Goal: Information Seeking & Learning: Learn about a topic

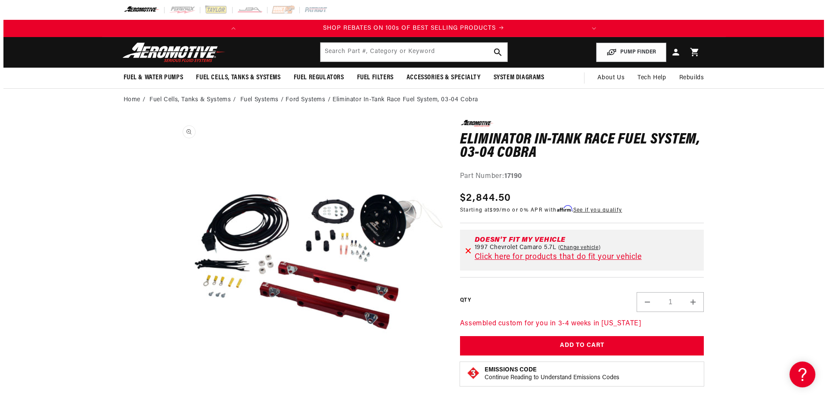
scroll to position [0, 0]
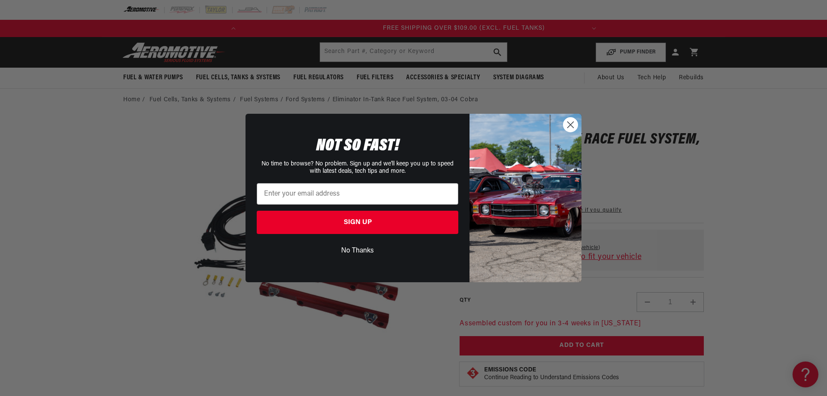
drag, startPoint x: 574, startPoint y: 121, endPoint x: 569, endPoint y: 118, distance: 5.9
click at [573, 118] on circle "Close dialog" at bounding box center [570, 125] width 14 height 14
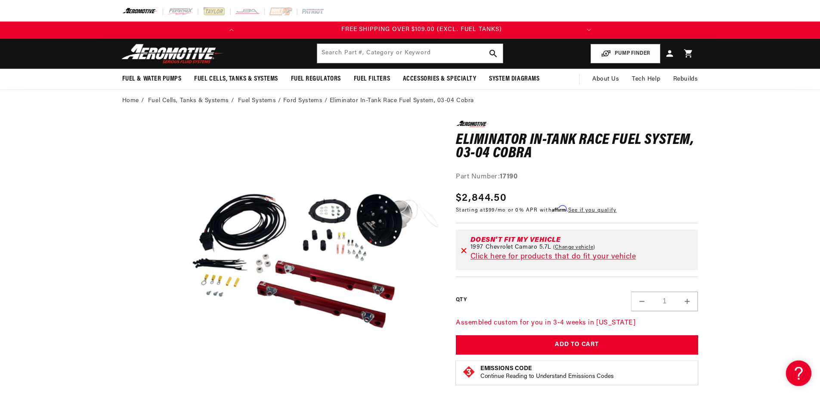
scroll to position [0, 341]
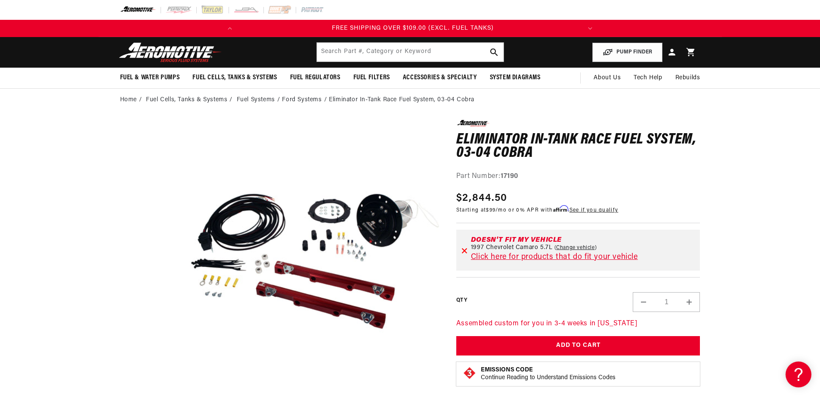
click at [577, 247] on link "Change vehicle" at bounding box center [576, 247] width 43 height 7
select select "1997"
select select "Chevrolet"
select select "Camaro"
select select "5.7L"
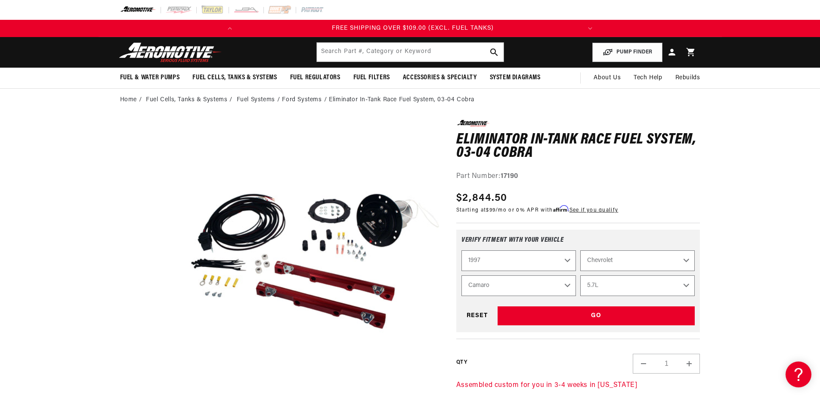
click at [539, 259] on select "2023 2022 2021 2020 2019 2018 2017 2016 2015 2014 2013 2012 2011 2010 2009 2008…" at bounding box center [519, 260] width 115 height 21
click at [462, 250] on select "2023 2022 2021 2020 2019 2018 2017 2016 2015 2014 2013 2012 2011 2010 2009 2008…" at bounding box center [519, 260] width 115 height 21
select select "2004"
select select "Model"
select select "Engine"
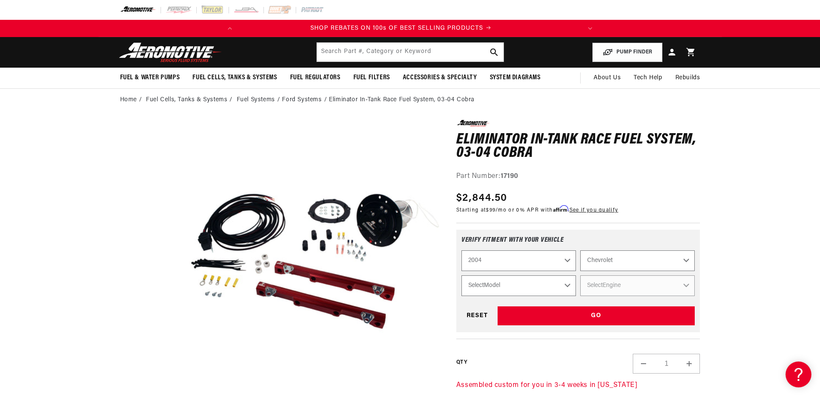
scroll to position [0, 0]
click at [618, 264] on select "Chevrolet Ford GMC Jeep Lincoln Mazda Mercury Mitsubishi Pontiac Subaru" at bounding box center [637, 260] width 115 height 21
click at [580, 250] on select "Chevrolet Ford GMC Jeep Lincoln Mazda Mercury Mitsubishi Pontiac Subaru" at bounding box center [637, 260] width 115 height 21
select select "Ford"
click at [506, 294] on select "Select Model Crown Victoria Expedition F-150 F-250 Mustang" at bounding box center [519, 285] width 115 height 21
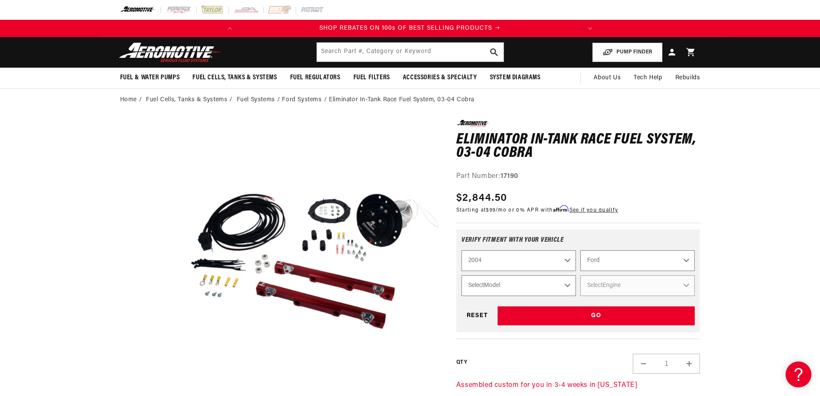
select select "Mustang"
click at [462, 275] on select "Select Model Crown Victoria Expedition F-150 F-250 Mustang" at bounding box center [519, 285] width 115 height 21
select select "Mustang"
click at [629, 290] on select "Select Engine 3.8L 3.9L 4.6L" at bounding box center [637, 285] width 115 height 21
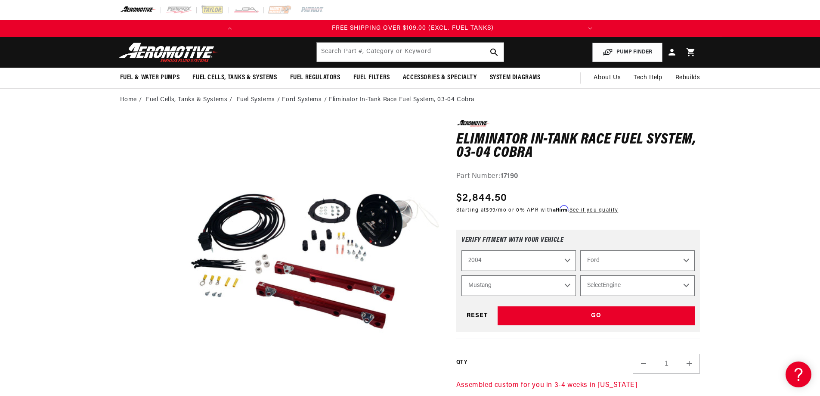
select select "4.6L"
click at [580, 275] on select "Select Engine 3.8L 3.9L 4.6L" at bounding box center [637, 285] width 115 height 21
select select "Engine"
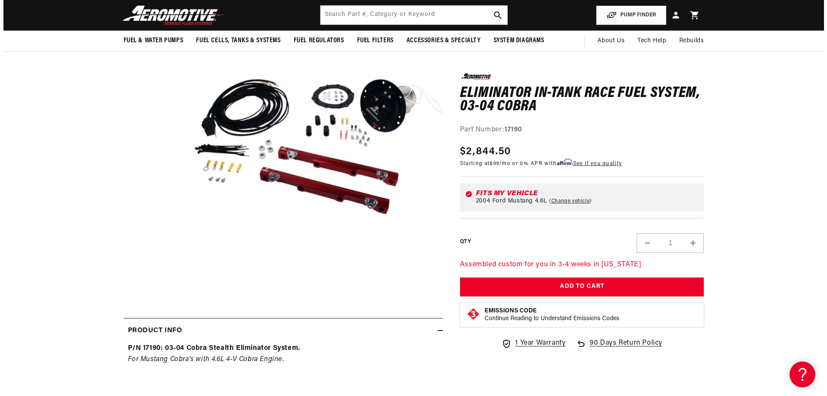
scroll to position [43, 0]
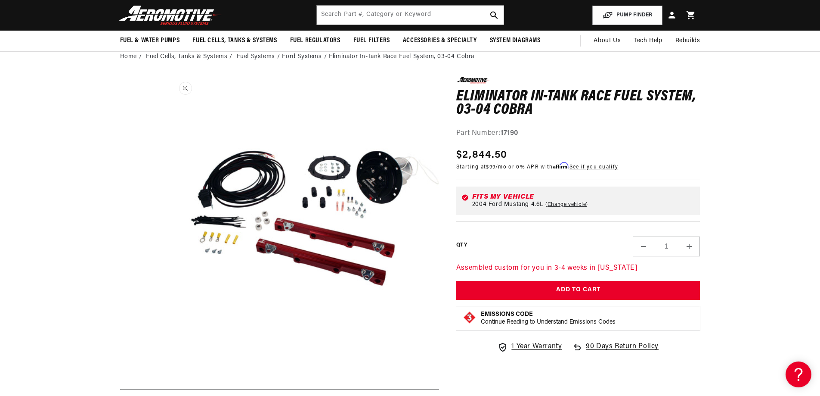
click at [167, 348] on button "Open media 1 in modal" at bounding box center [167, 348] width 0 height 0
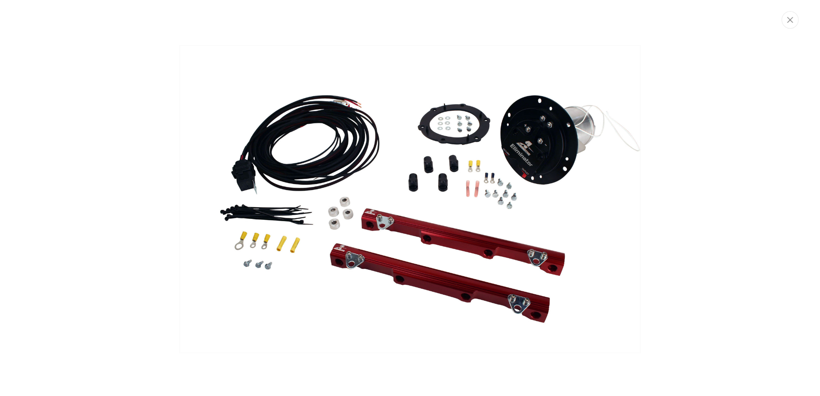
scroll to position [0, 341]
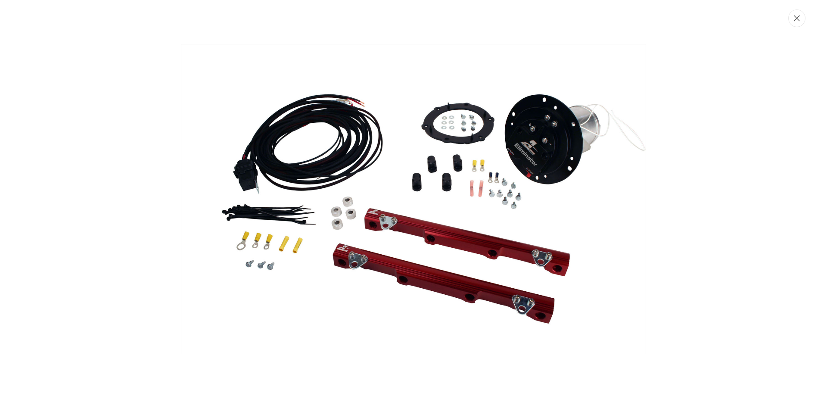
click at [798, 23] on button "Close" at bounding box center [796, 18] width 17 height 18
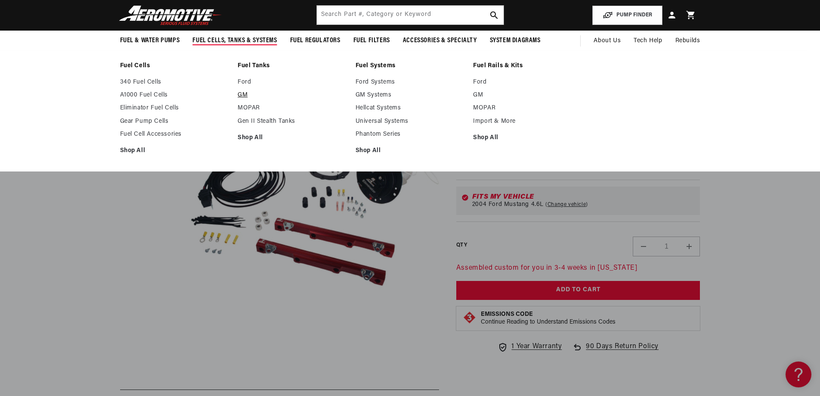
scroll to position [0, 0]
click at [389, 80] on link "Ford Systems" at bounding box center [410, 82] width 109 height 8
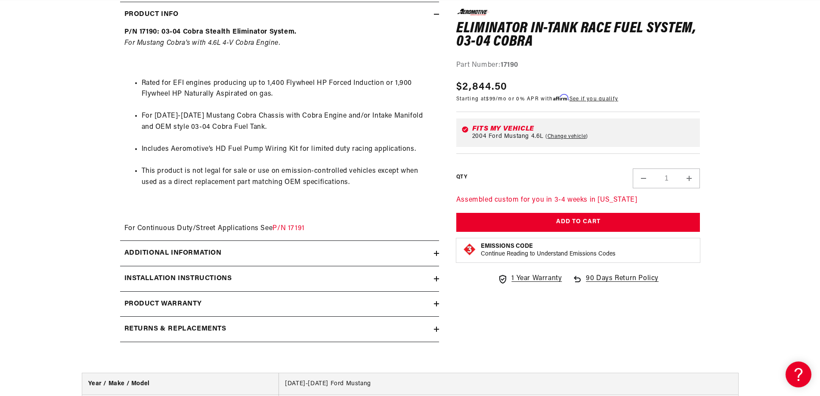
scroll to position [0, 341]
drag, startPoint x: 311, startPoint y: 225, endPoint x: 289, endPoint y: 226, distance: 22.0
click at [289, 226] on div "P/N 17190: 03-04 Cobra Stealth Eliminator System. For Mustang Cobra's with 4.6L…" at bounding box center [279, 130] width 319 height 207
copy link "17191"
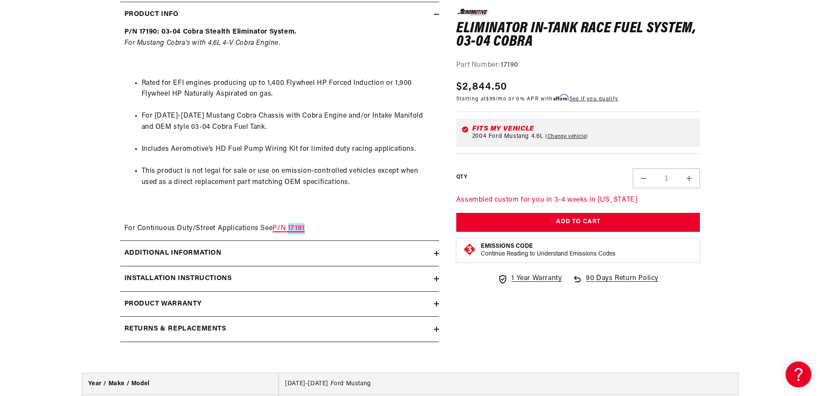
click at [282, 226] on link "P/N 17191" at bounding box center [289, 228] width 32 height 7
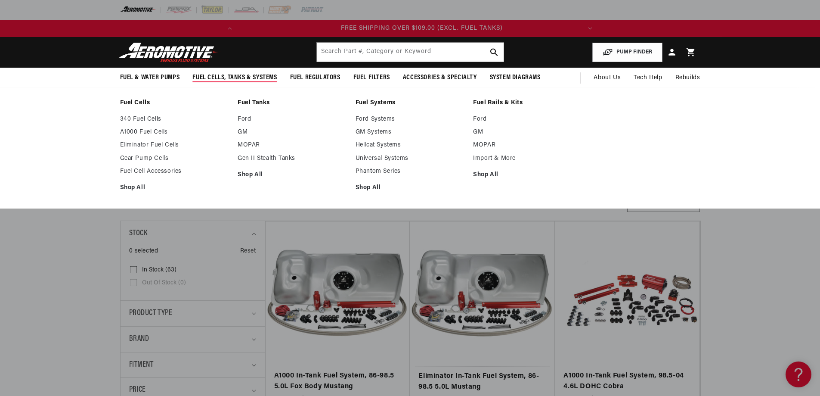
scroll to position [0, 341]
click at [389, 120] on link "Ford Systems" at bounding box center [410, 119] width 109 height 8
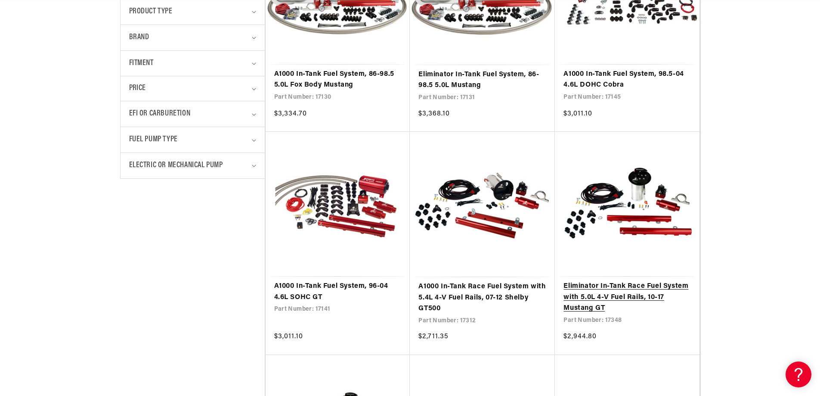
scroll to position [0, 341]
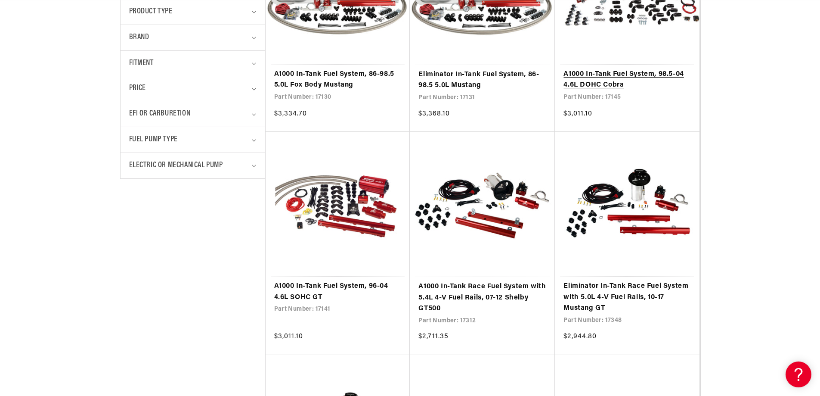
click at [627, 79] on link "A1000 In-Tank Fuel System, 98.5-04 4.6L DOHC Cobra" at bounding box center [627, 80] width 127 height 22
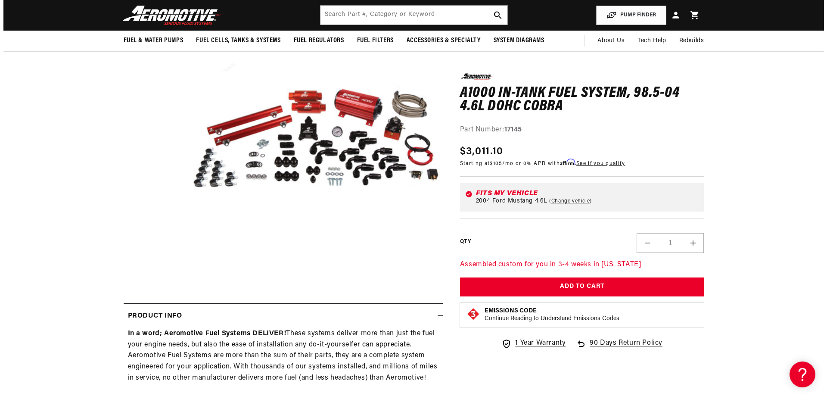
scroll to position [0, 341]
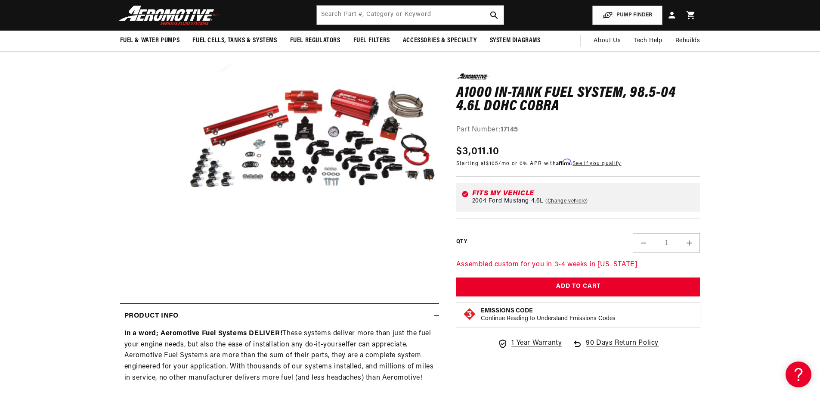
click at [167, 262] on button "Open media 1 in modal" at bounding box center [167, 262] width 0 height 0
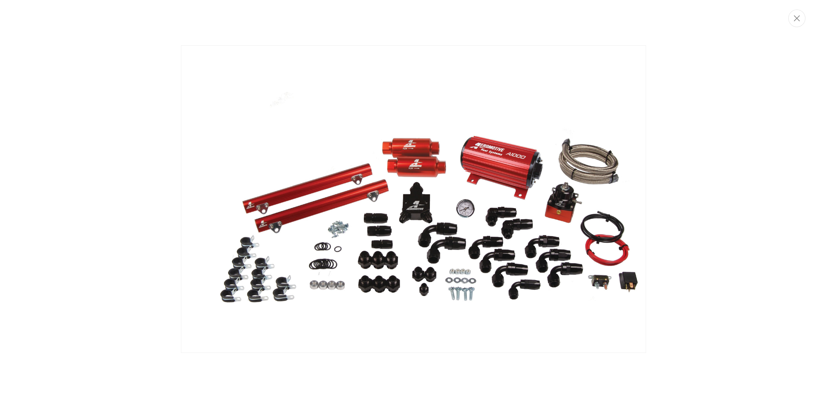
scroll to position [0, 0]
click at [626, 227] on img "Media gallery" at bounding box center [413, 198] width 465 height 307
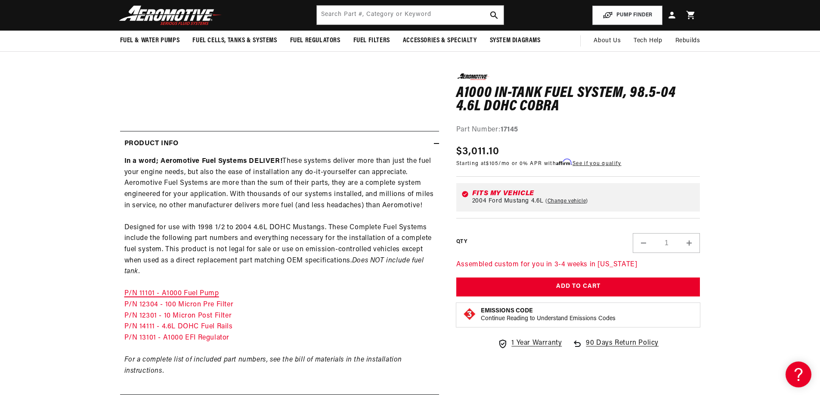
click at [192, 296] on link "P/N 11101 - A1000 Fuel Pump" at bounding box center [171, 293] width 95 height 7
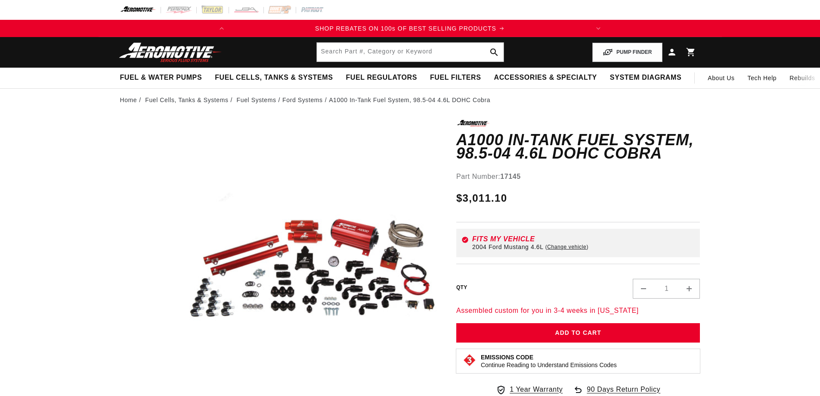
scroll to position [301, 0]
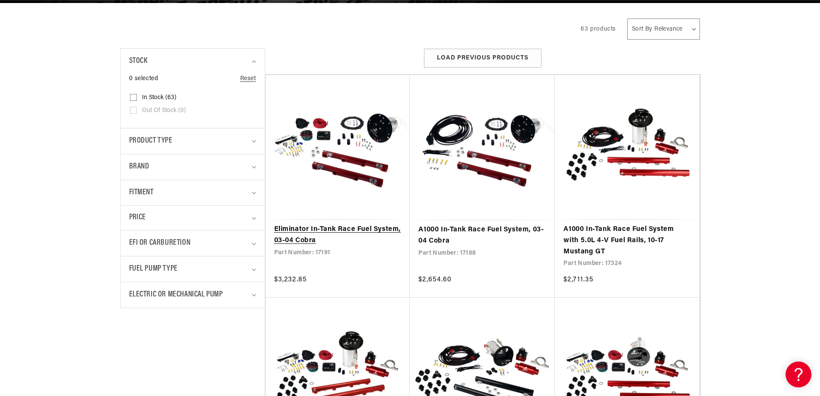
scroll to position [0, 341]
click at [346, 232] on link "Eliminator In-Tank Race Fuel System, 03-04 Cobra" at bounding box center [337, 235] width 127 height 22
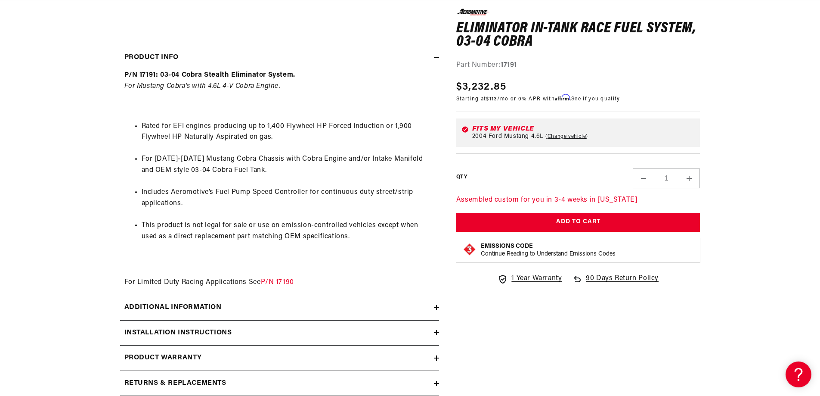
click at [147, 299] on summary "Additional information" at bounding box center [279, 307] width 319 height 25
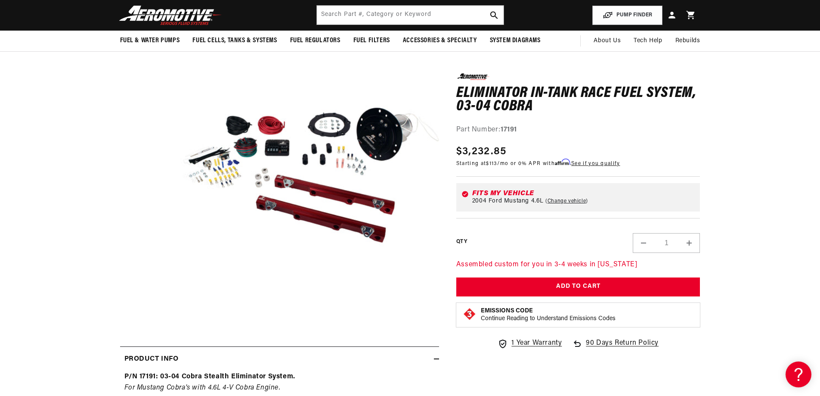
scroll to position [0, 341]
